Goal: Information Seeking & Learning: Learn about a topic

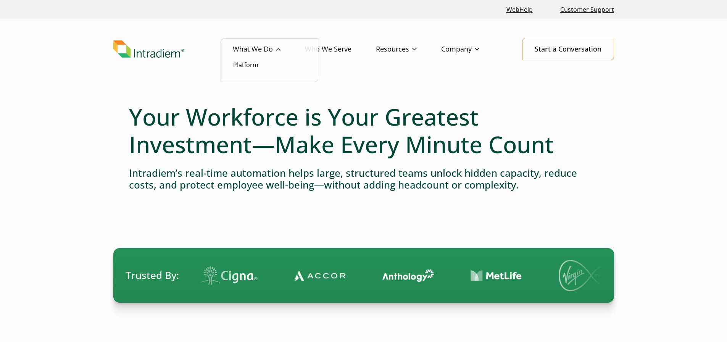
click at [260, 66] on li "Platform" at bounding box center [269, 65] width 73 height 10
click at [251, 64] on link "Platform" at bounding box center [245, 65] width 25 height 8
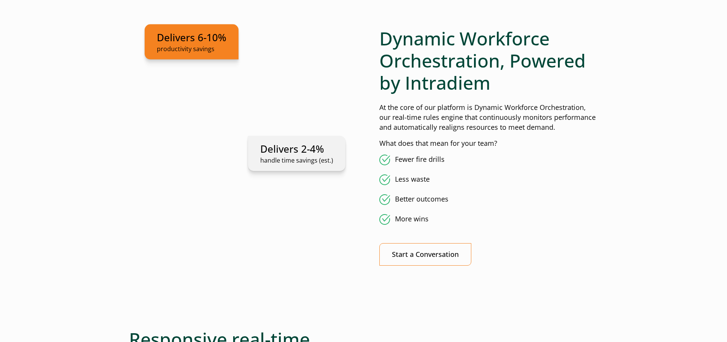
scroll to position [534, 0]
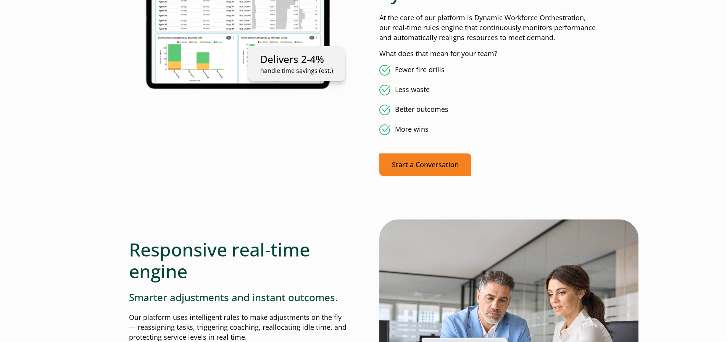
click at [419, 162] on link "Start a Conversation" at bounding box center [425, 164] width 92 height 23
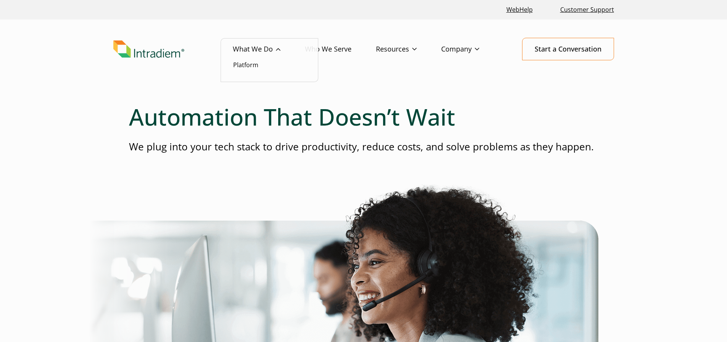
click at [264, 50] on link "What We Do" at bounding box center [269, 49] width 72 height 22
